Goal: Information Seeking & Learning: Learn about a topic

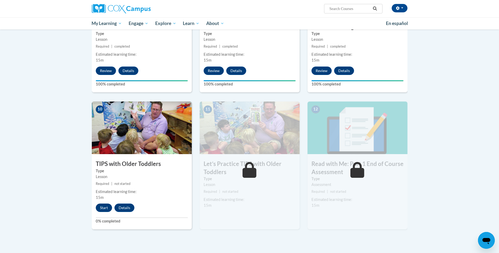
scroll to position [447, 0]
click at [104, 208] on button "Start" at bounding box center [104, 208] width 16 height 8
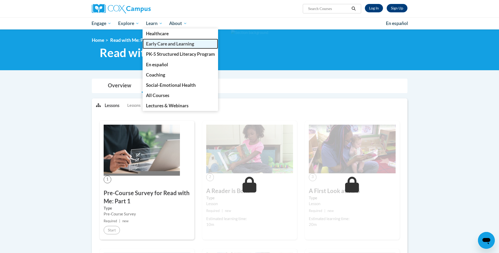
click at [158, 44] on span "Early Care and Learning" at bounding box center [170, 44] width 48 height 6
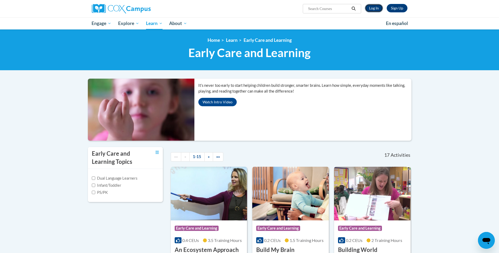
click at [370, 7] on link "Log In" at bounding box center [374, 8] width 18 height 8
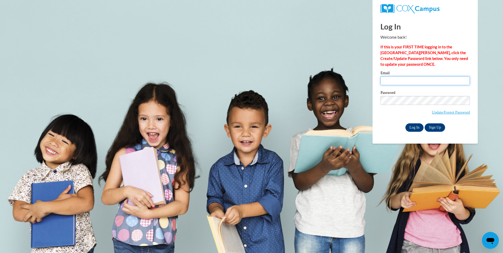
type input "missy41718@att.net"
click at [414, 126] on input "Log In" at bounding box center [414, 127] width 18 height 8
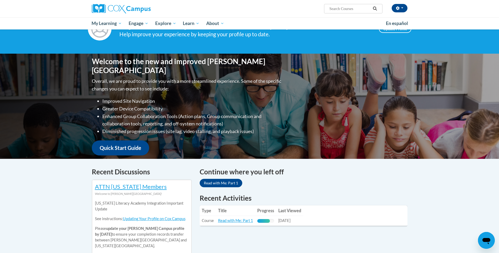
scroll to position [105, 0]
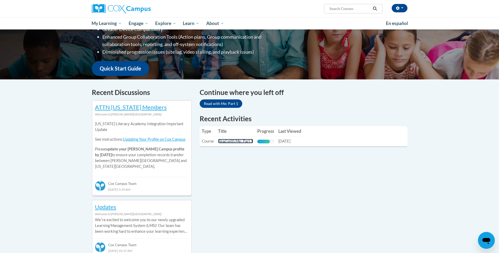
click at [226, 141] on link "Read with Me: Part 1" at bounding box center [235, 141] width 35 height 4
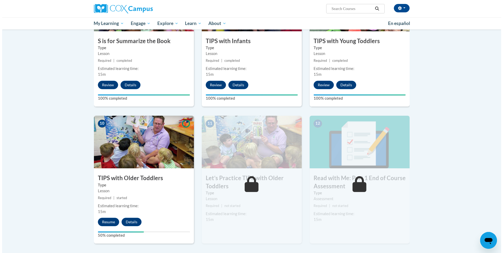
scroll to position [500, 0]
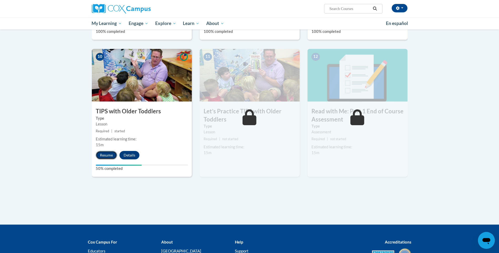
click at [109, 156] on button "Resume" at bounding box center [106, 155] width 21 height 8
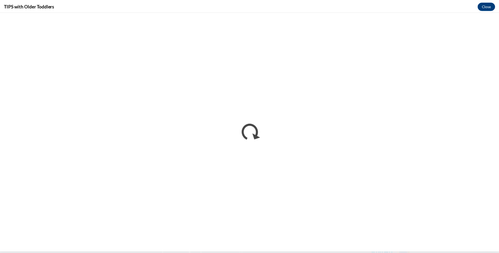
scroll to position [0, 0]
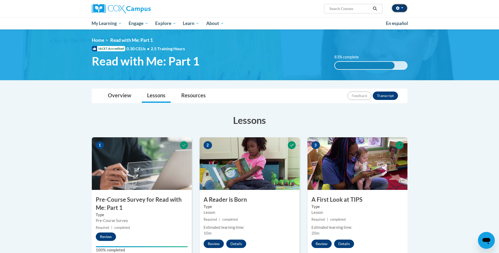
click at [403, 9] on button "button" at bounding box center [400, 8] width 16 height 8
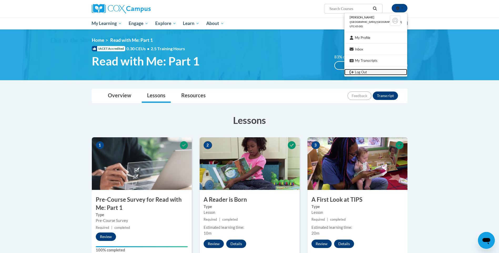
click at [369, 71] on link "Log Out" at bounding box center [375, 72] width 63 height 7
